Goal: Transaction & Acquisition: Obtain resource

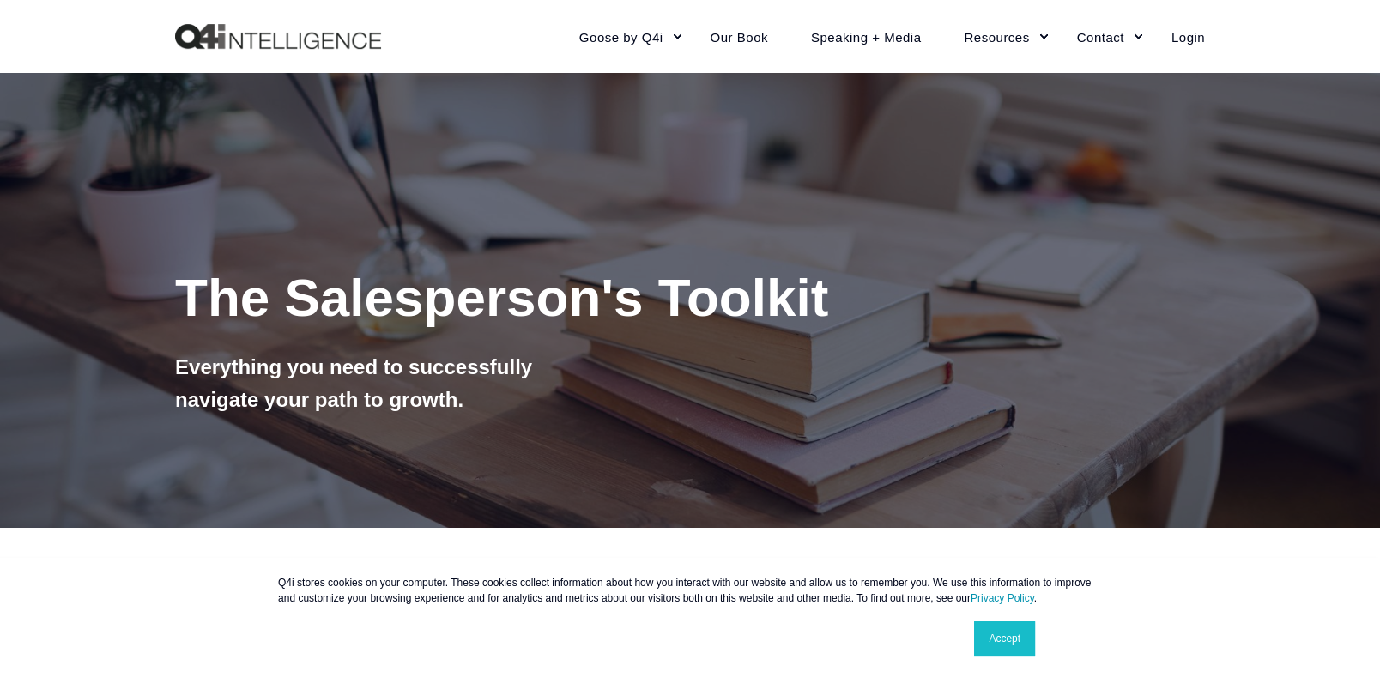
click at [746, 375] on link "Accept" at bounding box center [1004, 638] width 61 height 34
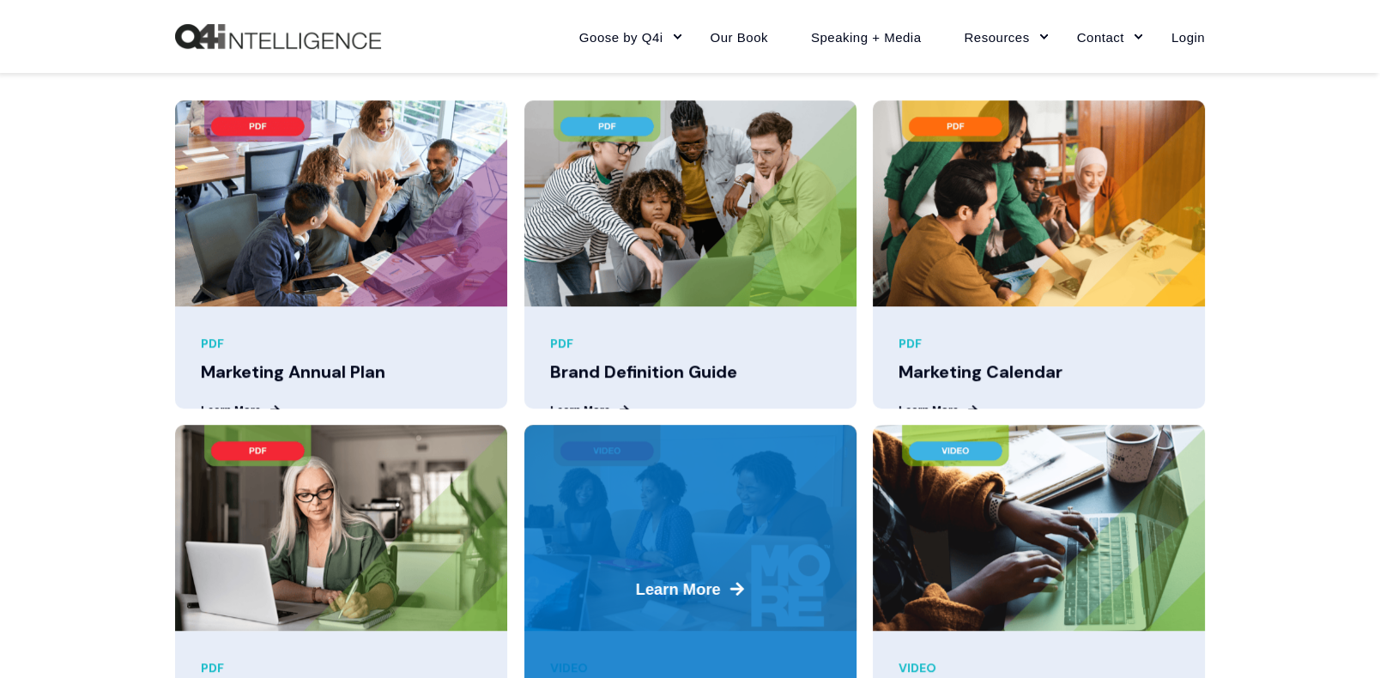
scroll to position [1115, 0]
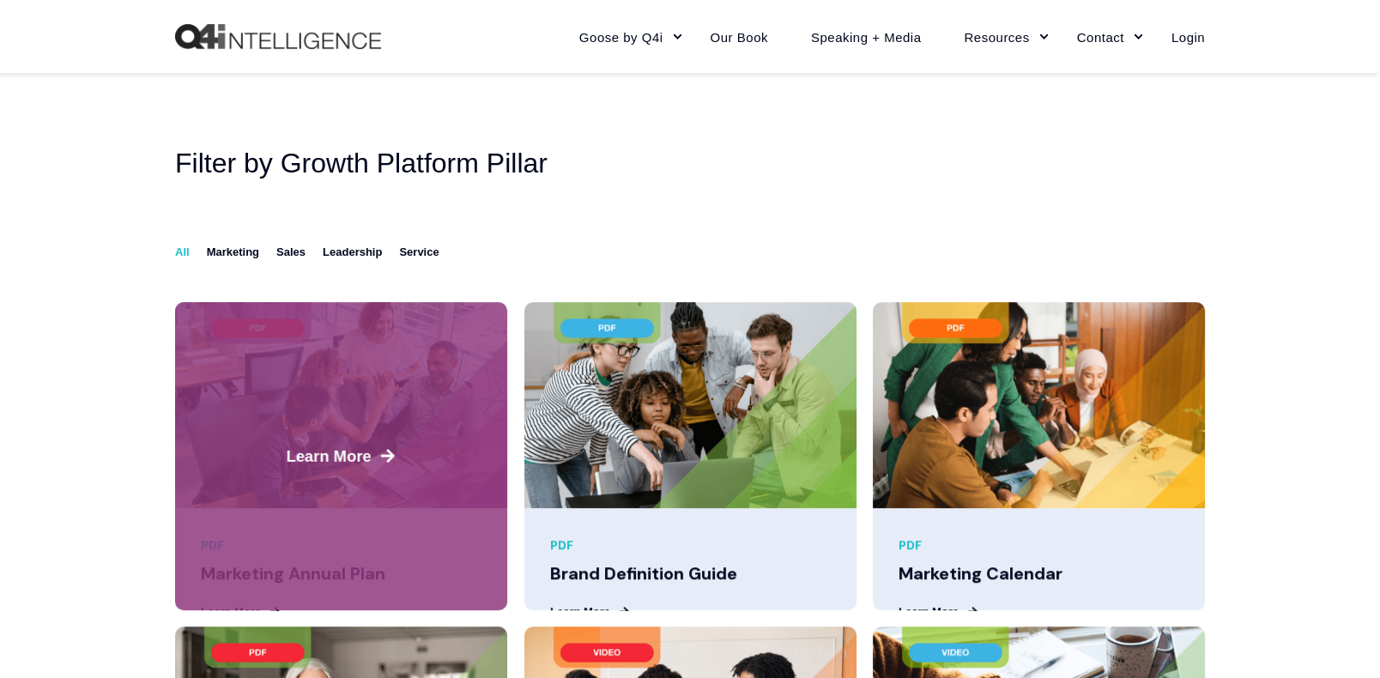
click at [329, 375] on img at bounding box center [341, 405] width 332 height 206
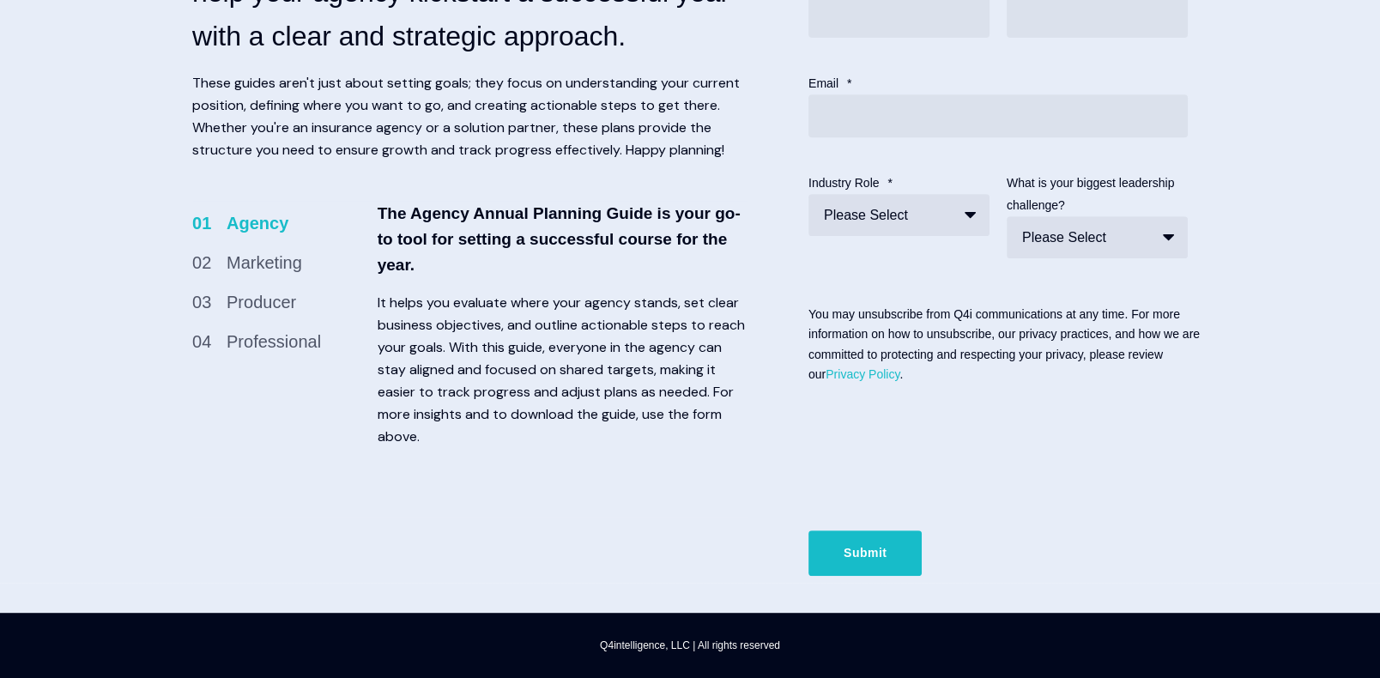
scroll to position [792, 0]
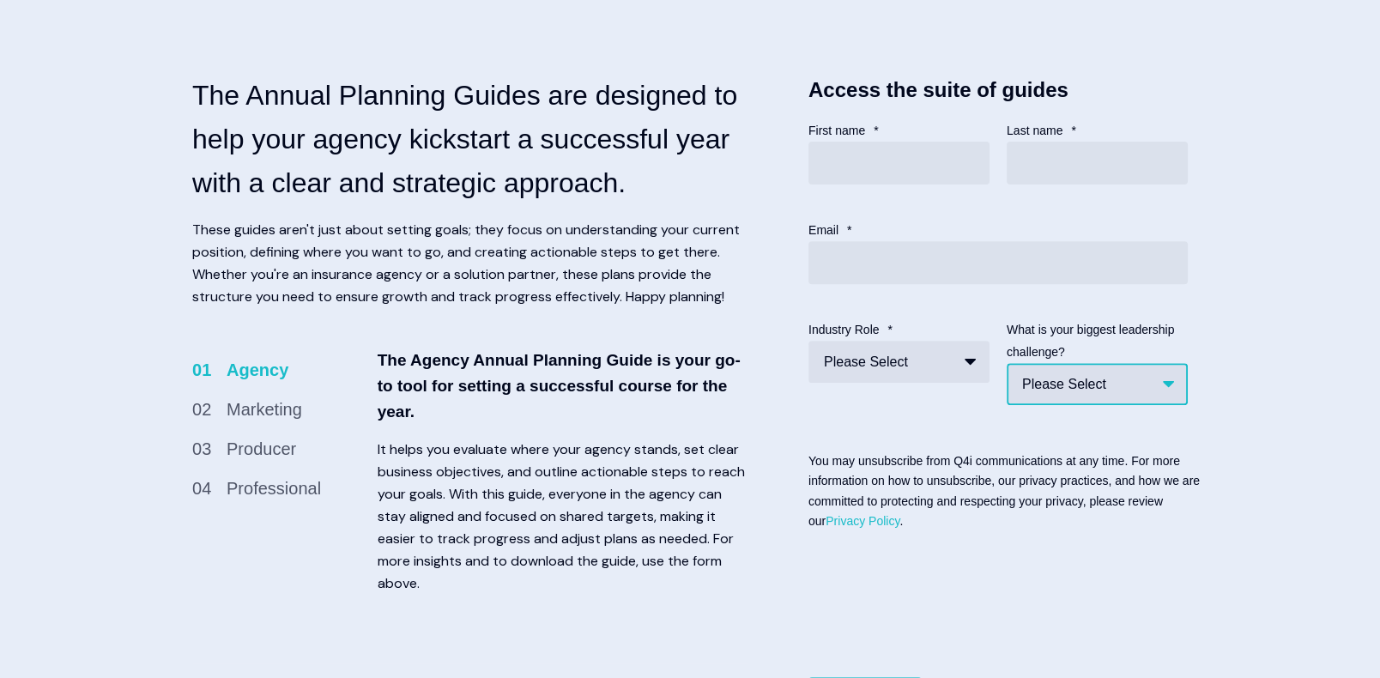
click at [1147, 400] on select "Please Select Sales system (or lack of) Filling the pipeline Marketing to attra…" at bounding box center [1096, 384] width 181 height 42
select select "Holding Producers Accountable"
click at [1006, 387] on select "Please Select Sales system (or lack of) Filling the pipeline Marketing to attra…" at bounding box center [1096, 384] width 181 height 42
click at [833, 171] on input "First name *" at bounding box center [898, 163] width 181 height 43
type input "[PERSON_NAME]"
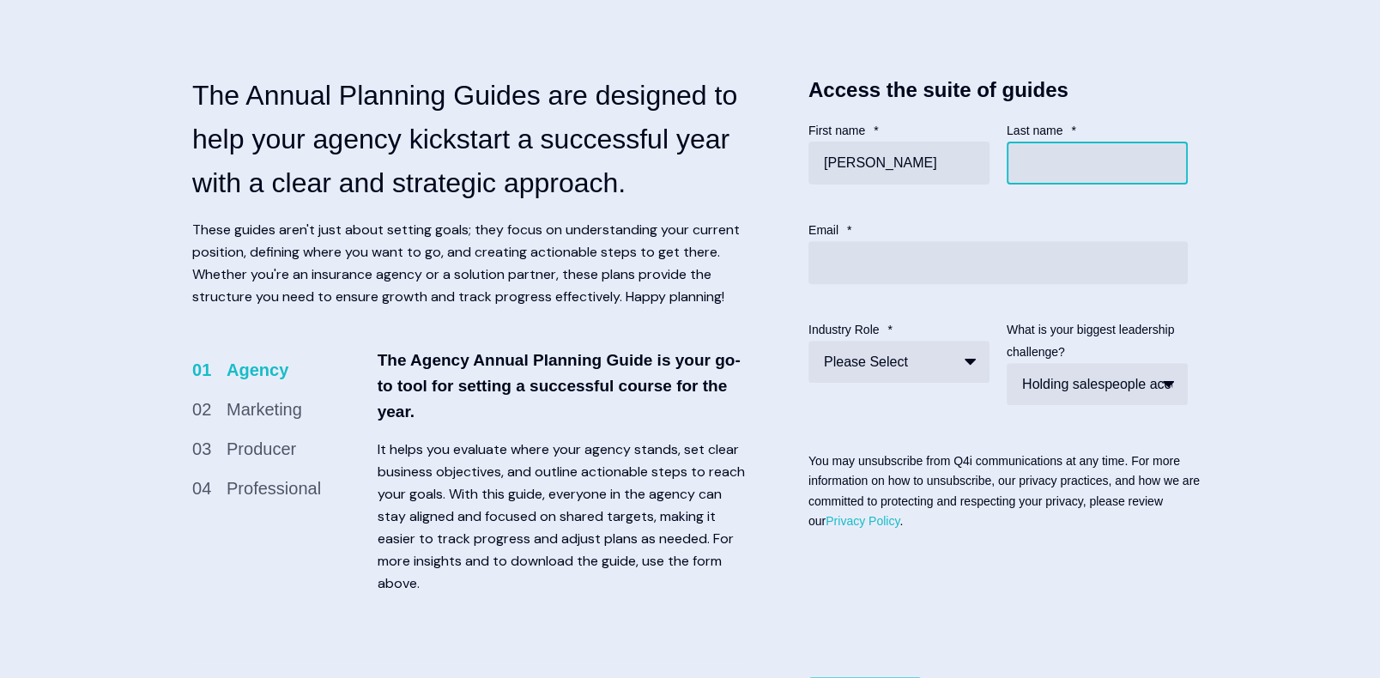
type input "[PERSON_NAME]"
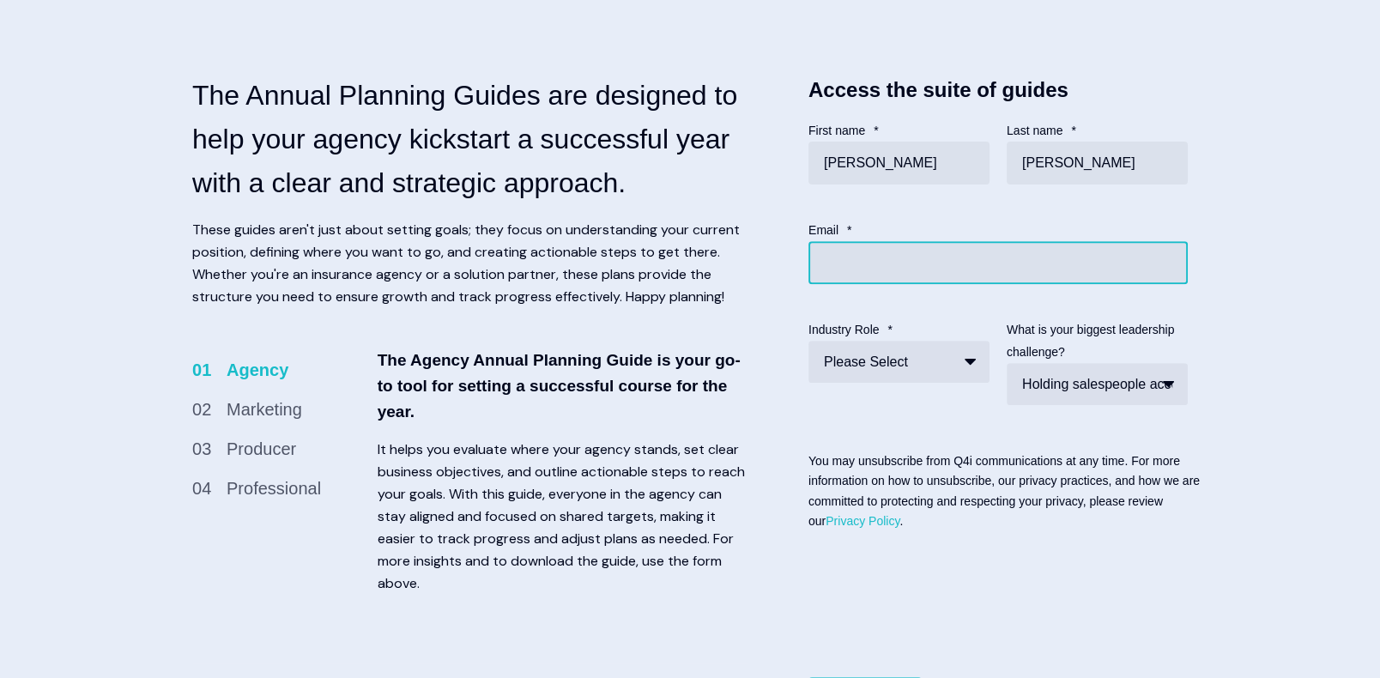
type input "[EMAIL_ADDRESS][DOMAIN_NAME]"
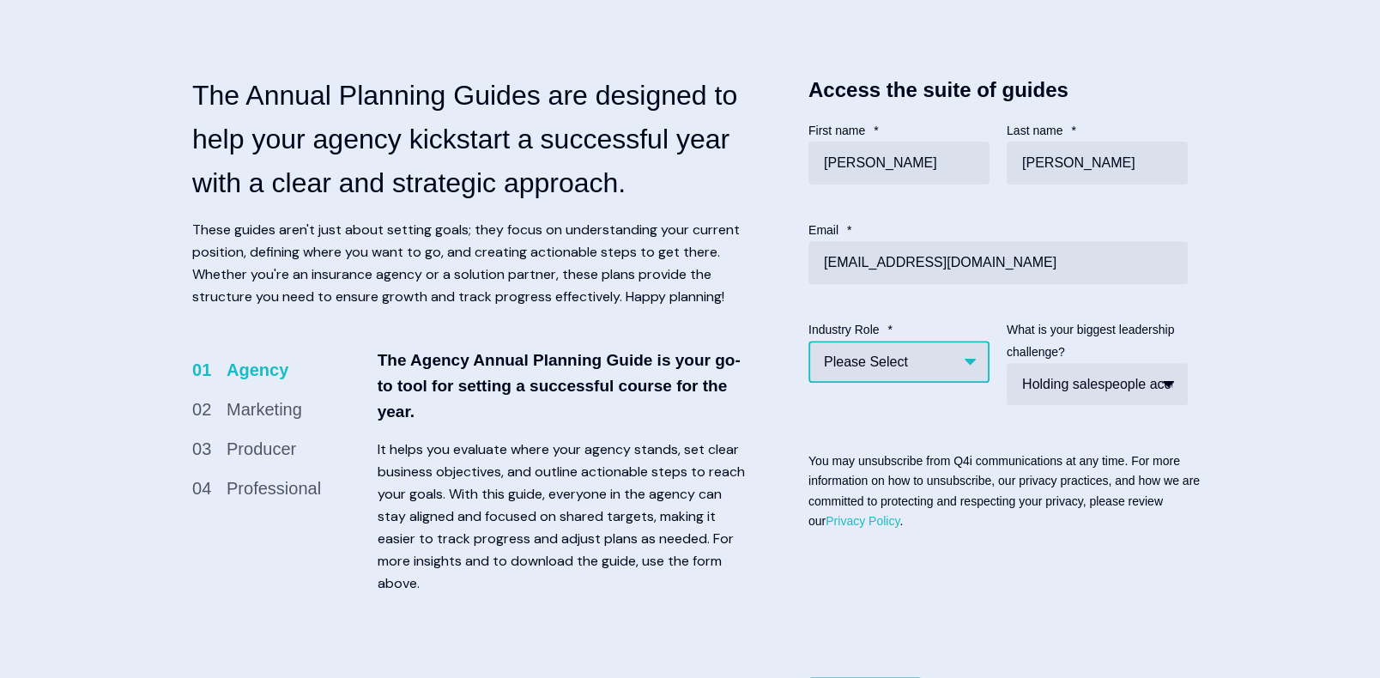
click at [936, 383] on select "Please Select Insurance agency Solution provider Insurance Carrier Employer Oth…" at bounding box center [898, 362] width 181 height 42
select select "Carrier"
click at [808, 365] on select "Please Select Insurance agency Solution provider Insurance Carrier Employer Oth…" at bounding box center [898, 362] width 181 height 42
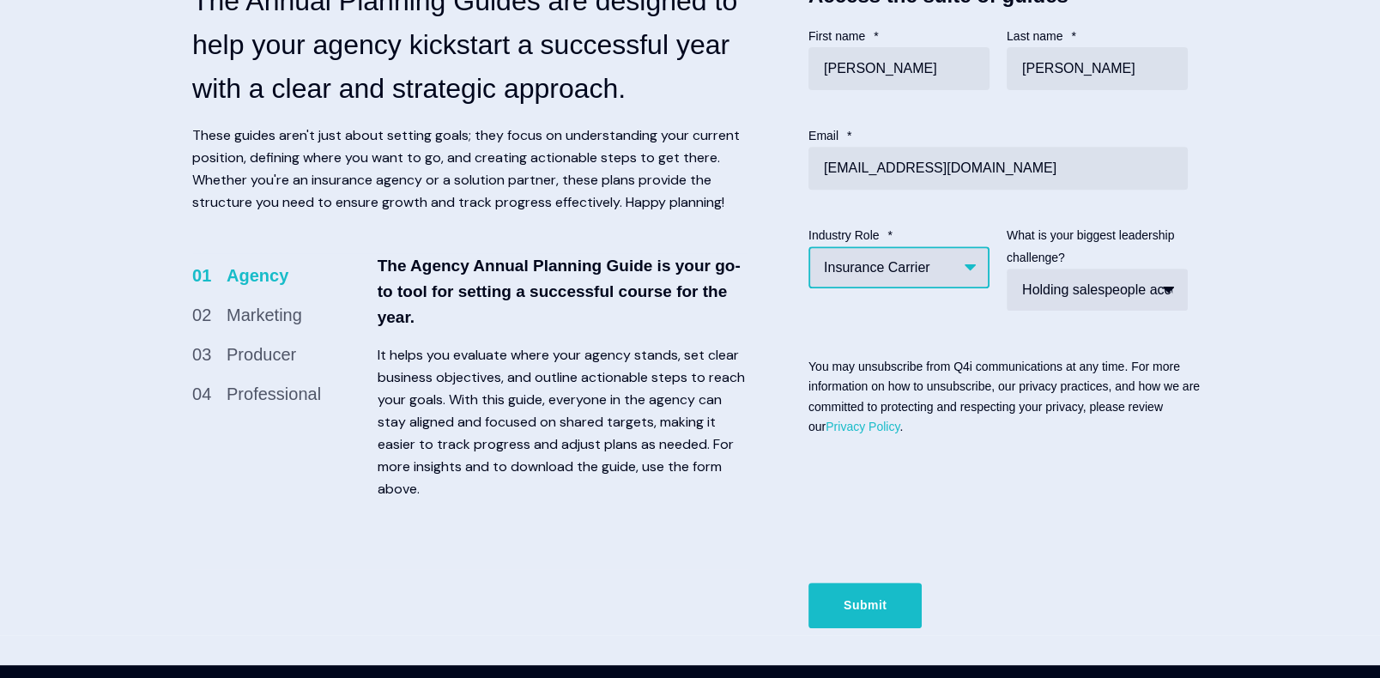
scroll to position [963, 0]
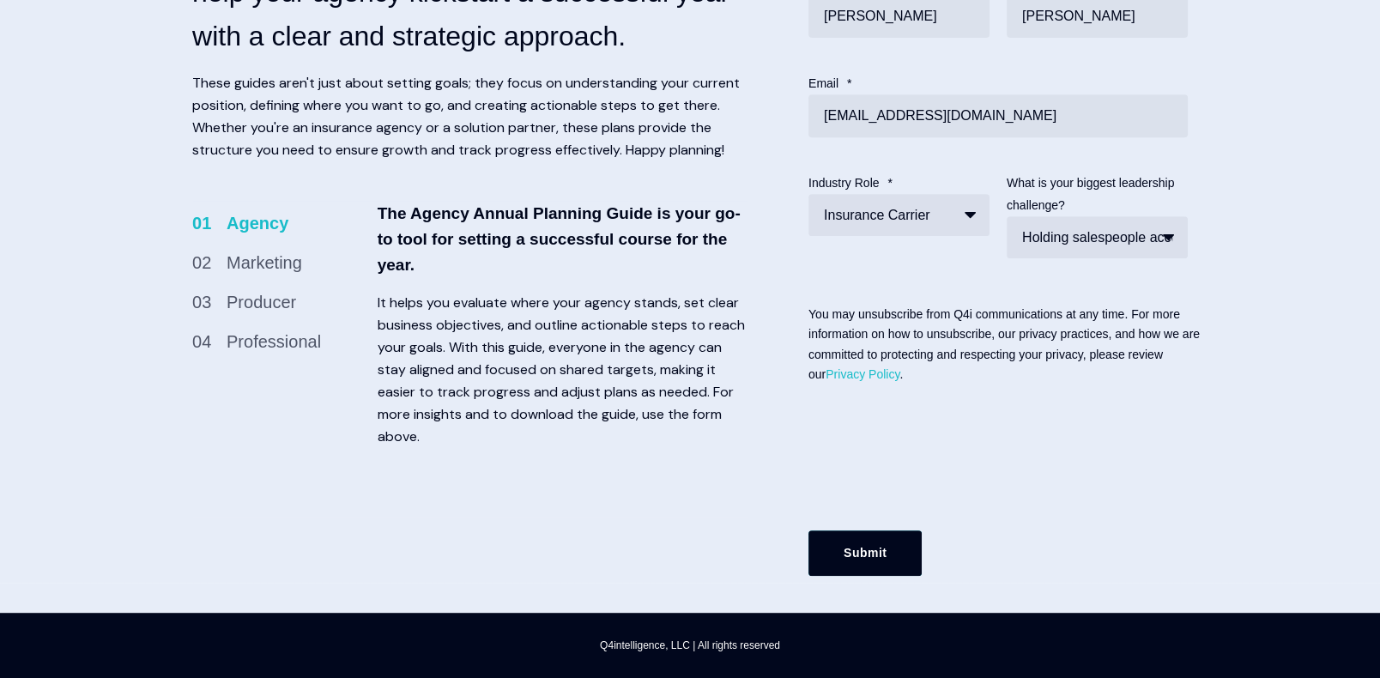
click at [861, 558] on input "Submit" at bounding box center [864, 552] width 113 height 45
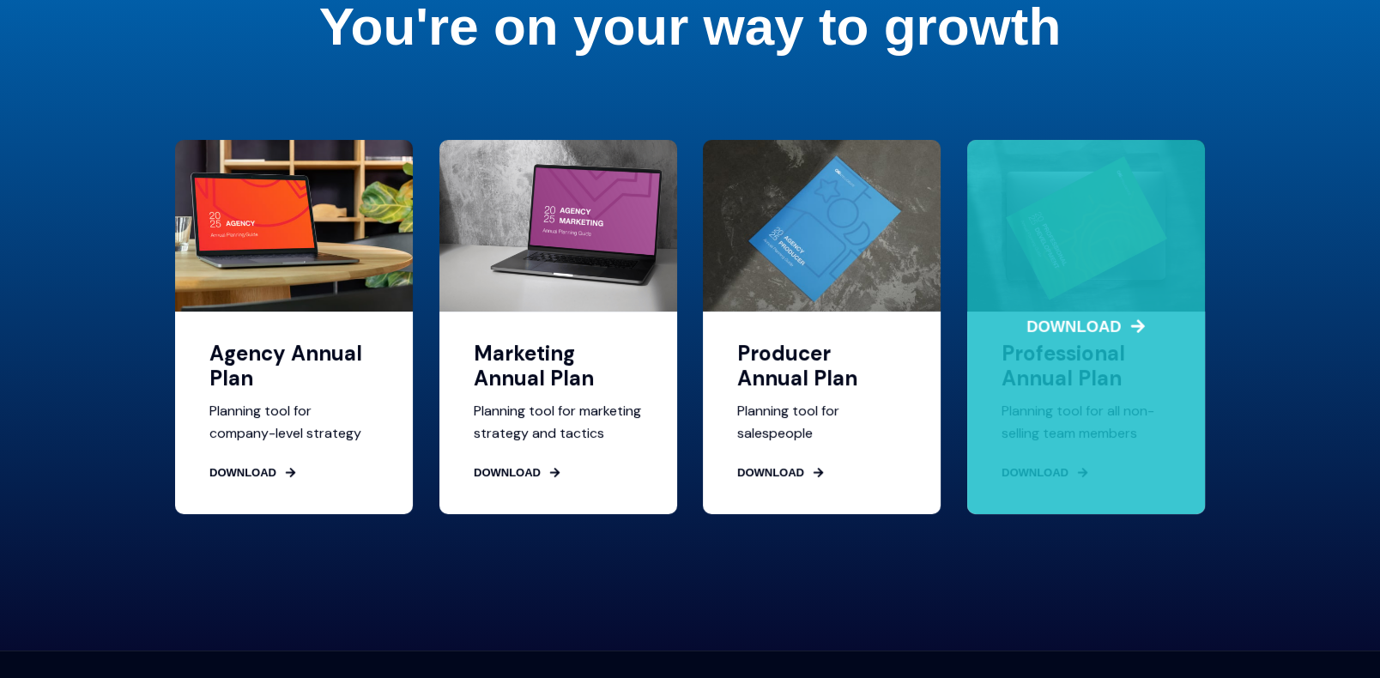
scroll to position [257, 0]
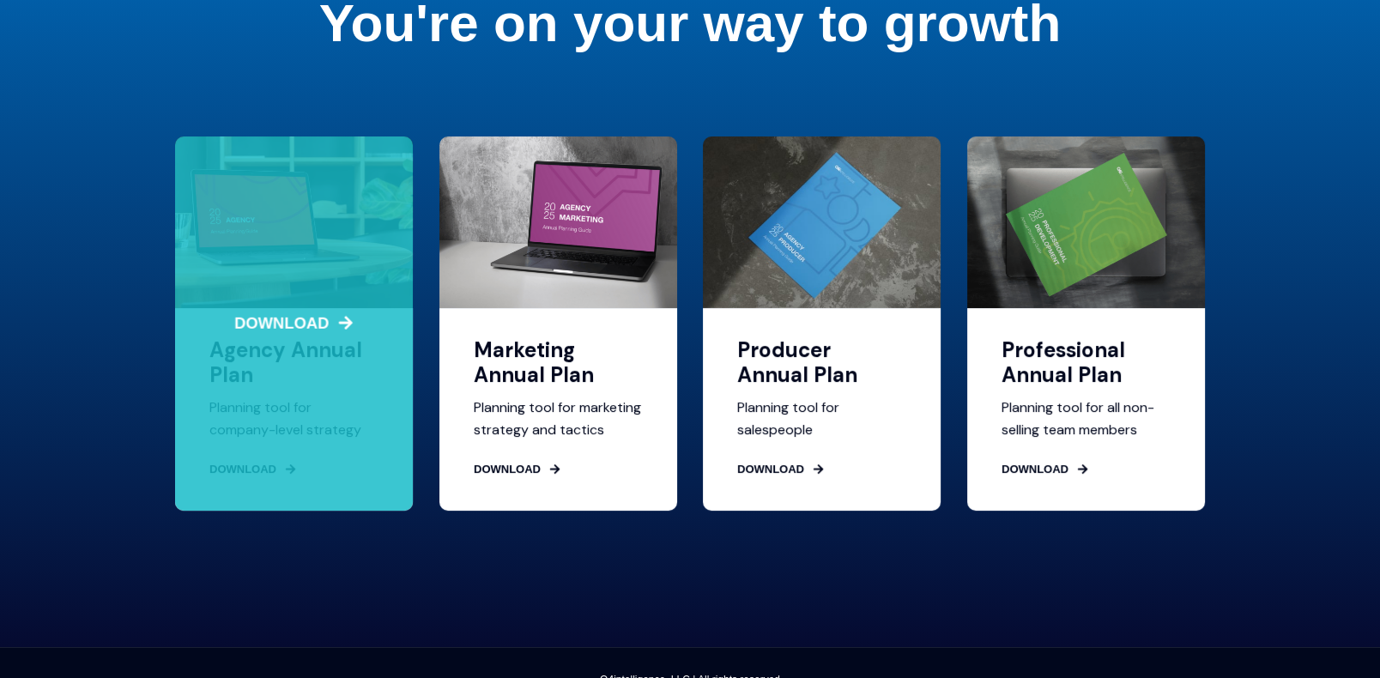
click at [276, 311] on span "DOWNLOAD" at bounding box center [293, 322] width 243 height 23
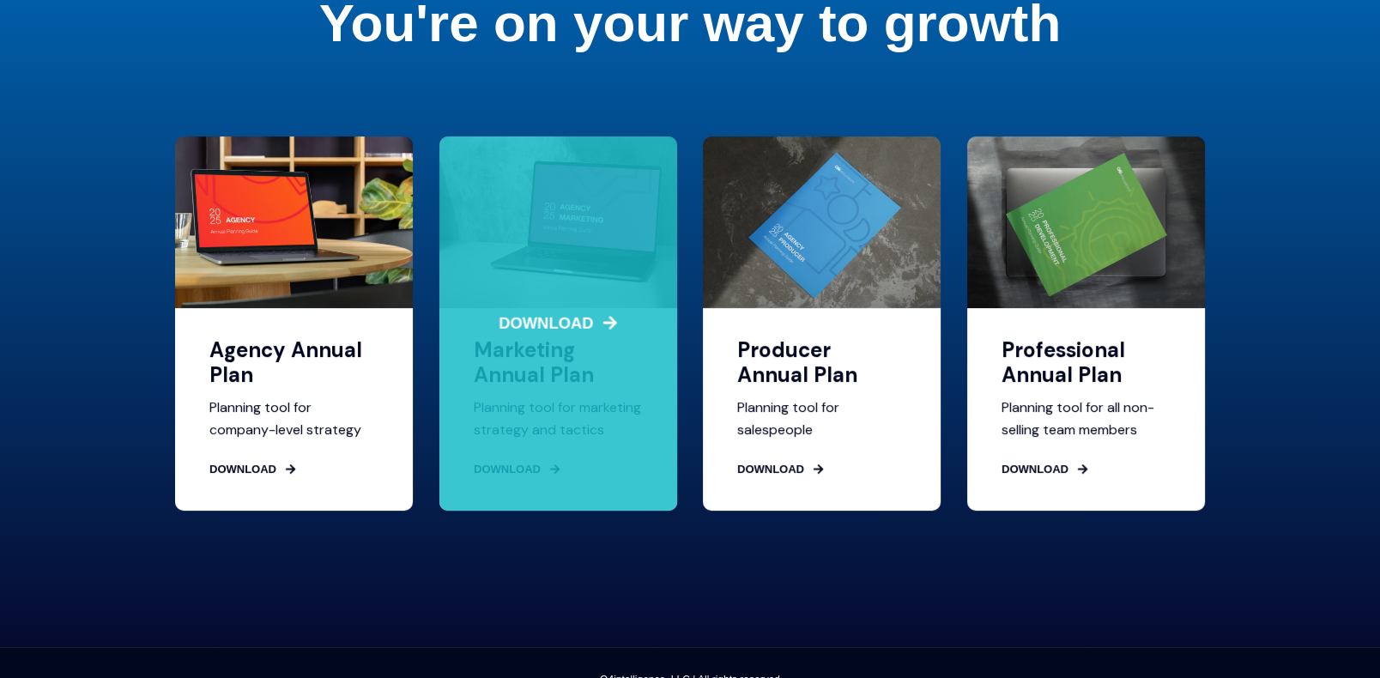
click at [561, 311] on span "DOWNLOAD" at bounding box center [558, 322] width 243 height 23
